Goal: Information Seeking & Learning: Learn about a topic

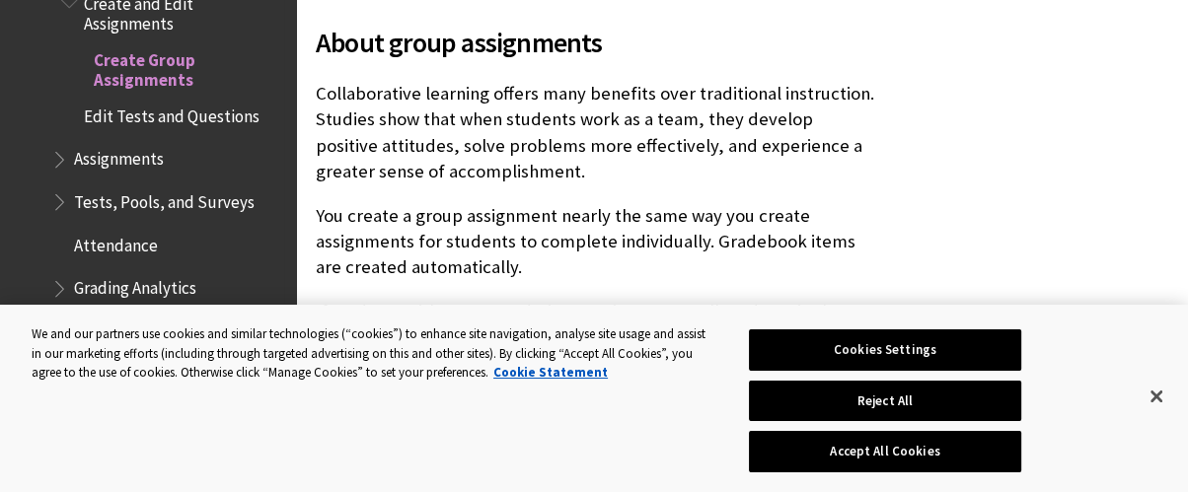
click at [186, 187] on span "Tests, Pools, and Surveys" at bounding box center [164, 199] width 181 height 27
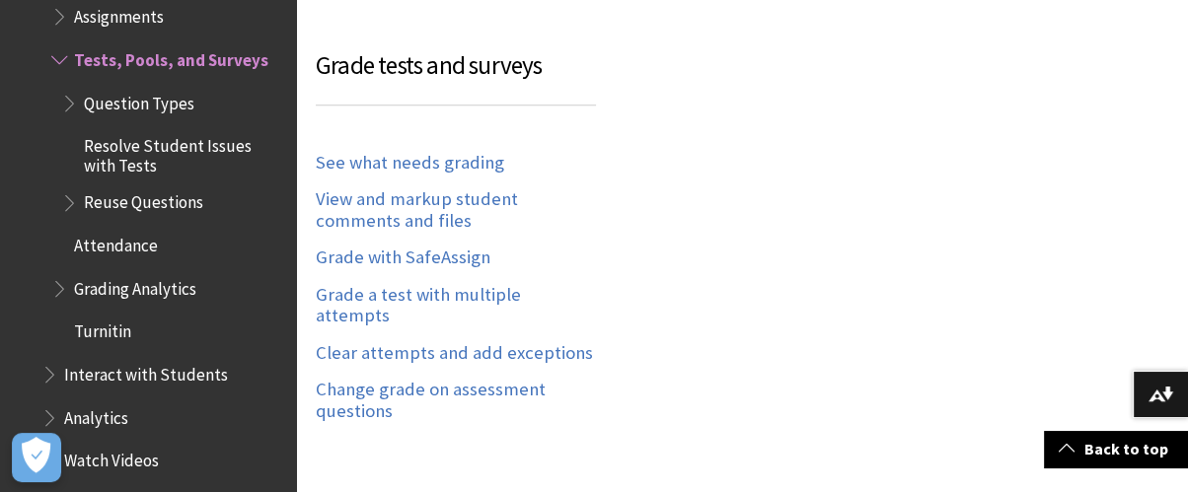
scroll to position [2083, 0]
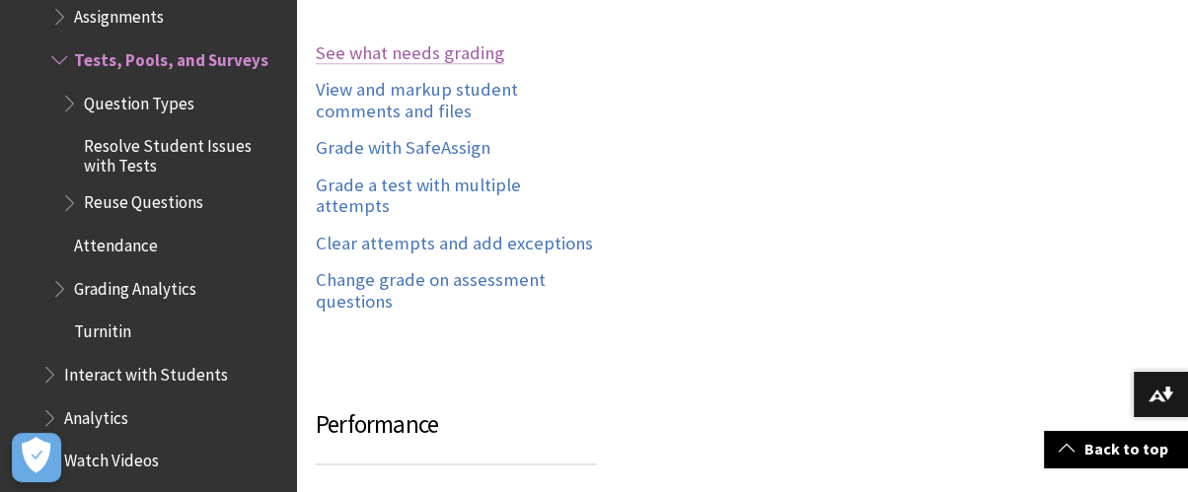
click at [418, 42] on link "See what needs grading" at bounding box center [410, 53] width 188 height 23
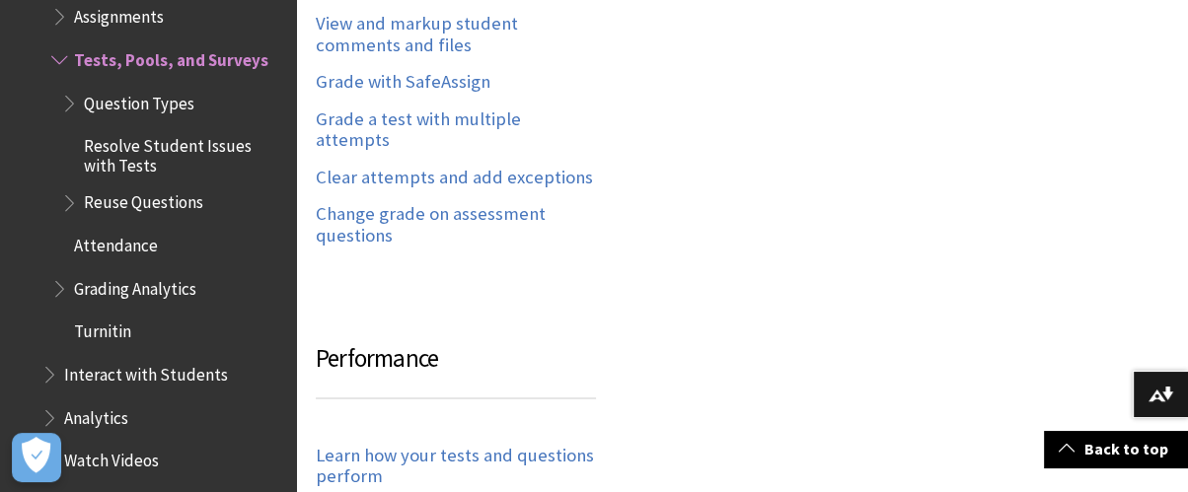
scroll to position [2192, 0]
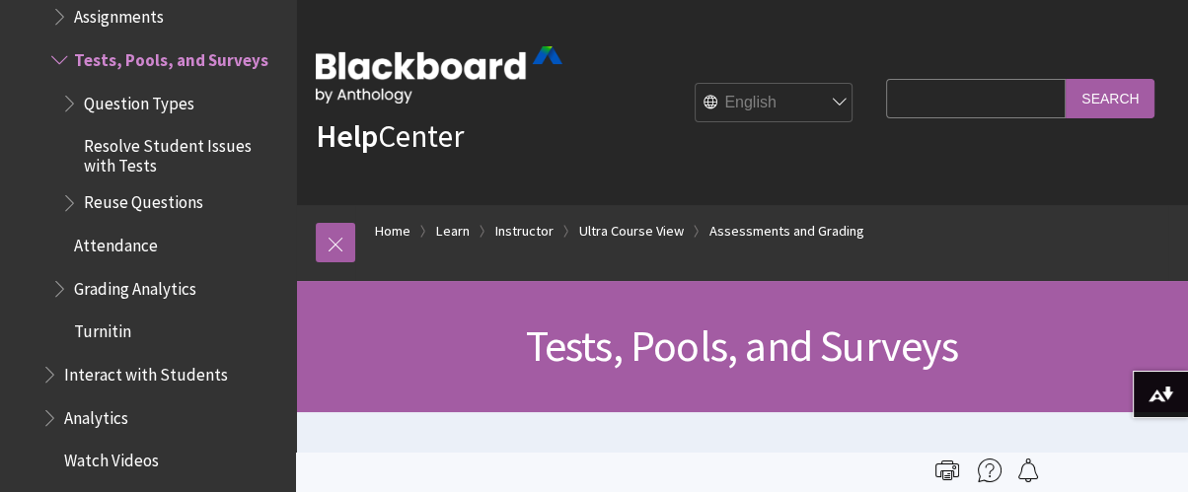
click at [914, 99] on input "Search Query" at bounding box center [976, 98] width 180 height 38
click at [890, 99] on input "Search Query" at bounding box center [976, 98] width 180 height 38
type input "rubric"
click at [1096, 102] on input "Search" at bounding box center [1110, 98] width 89 height 38
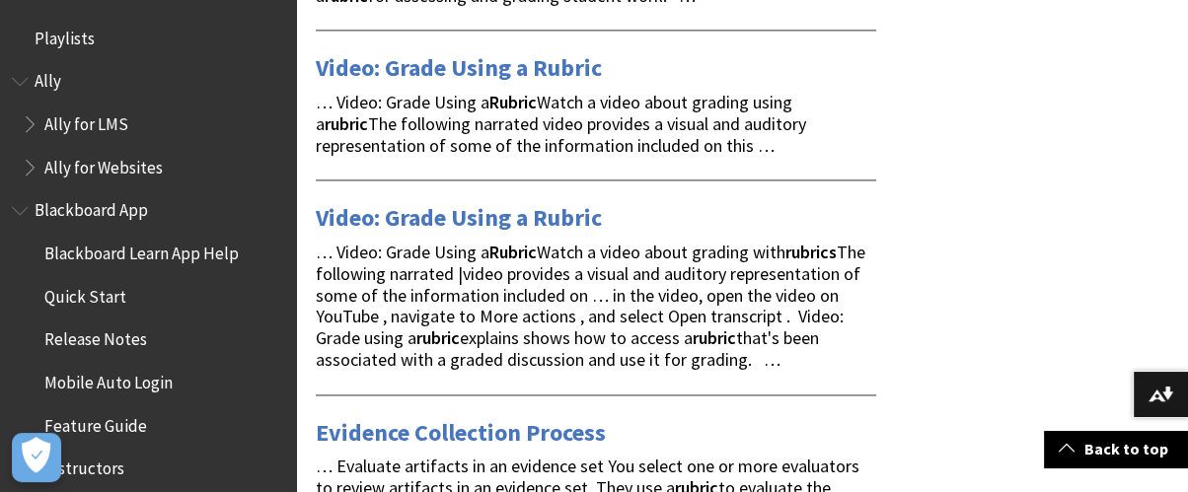
scroll to position [2412, 0]
